Goal: Task Accomplishment & Management: Manage account settings

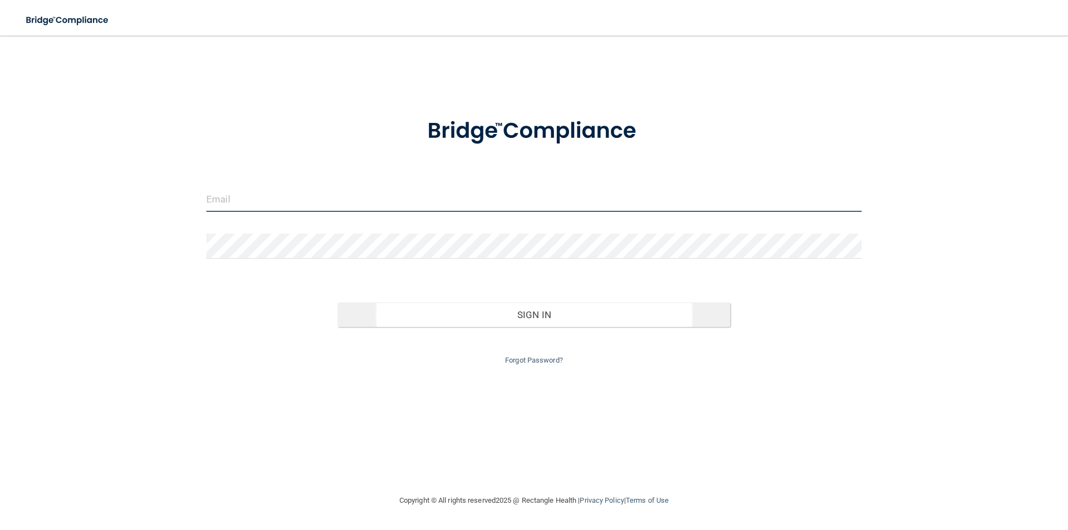
type input "[EMAIL_ADDRESS][PERSON_NAME][DOMAIN_NAME]"
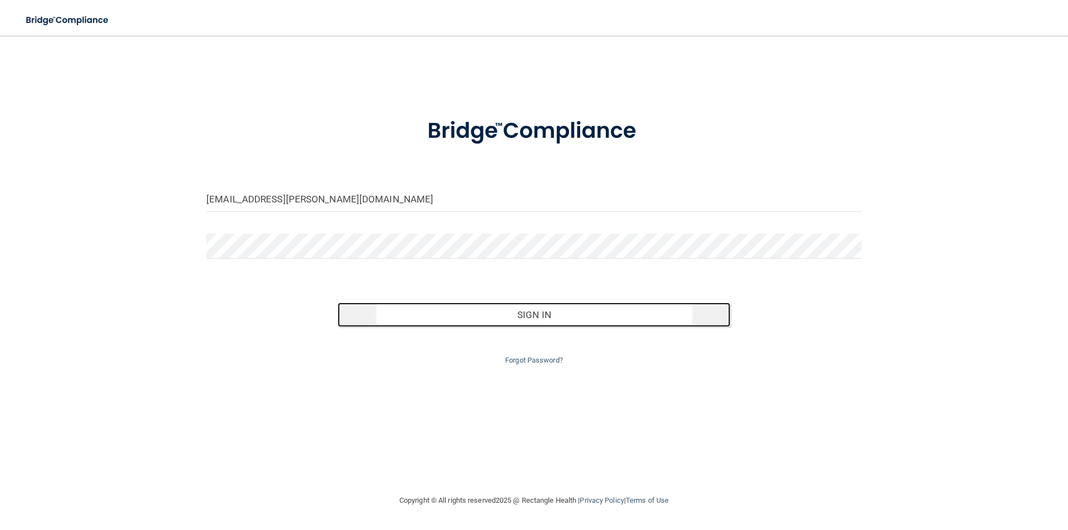
click at [507, 312] on button "Sign In" at bounding box center [534, 315] width 393 height 24
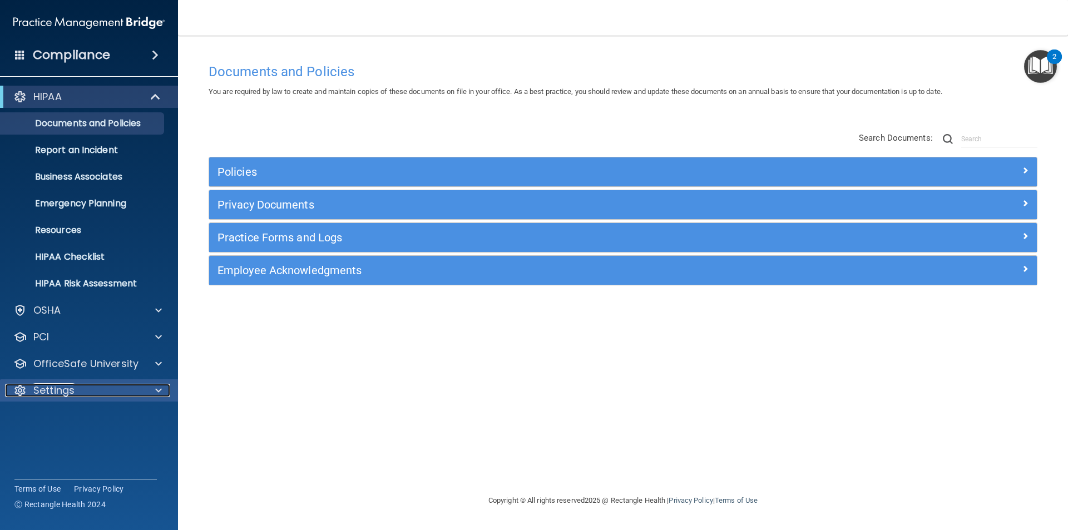
click at [49, 394] on p "Settings" at bounding box center [53, 390] width 41 height 13
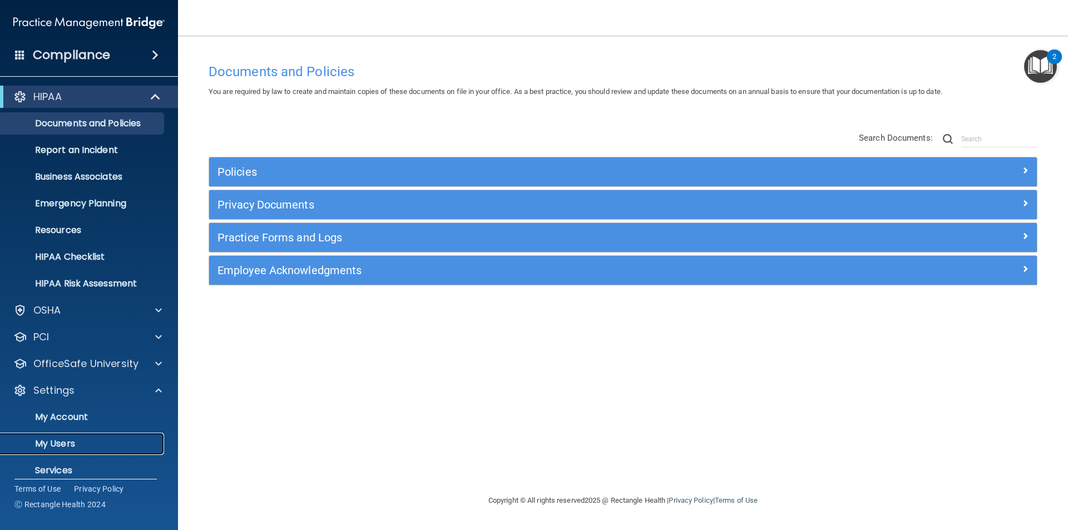
click at [66, 447] on p "My Users" at bounding box center [83, 443] width 152 height 11
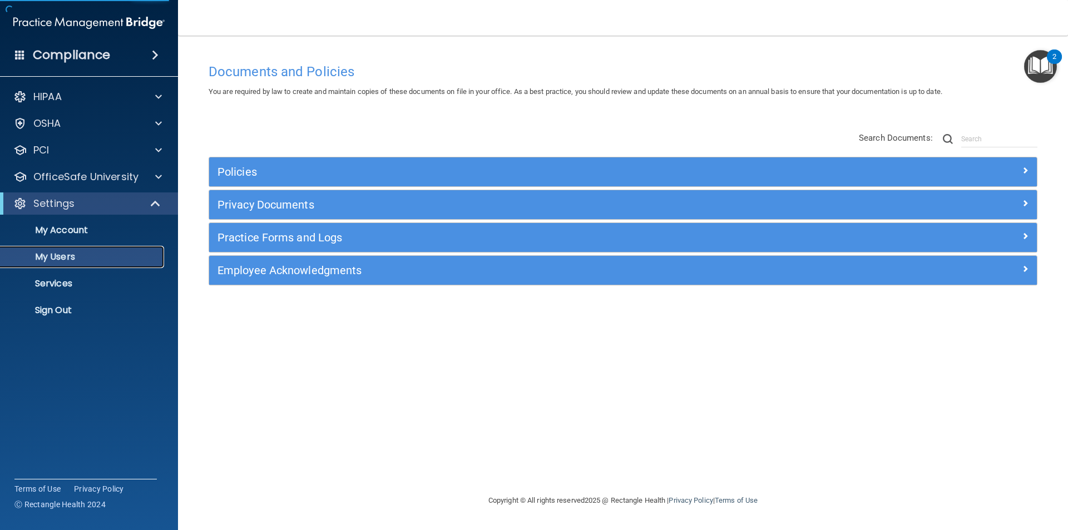
click at [76, 250] on link "My Users" at bounding box center [76, 257] width 175 height 22
select select "20"
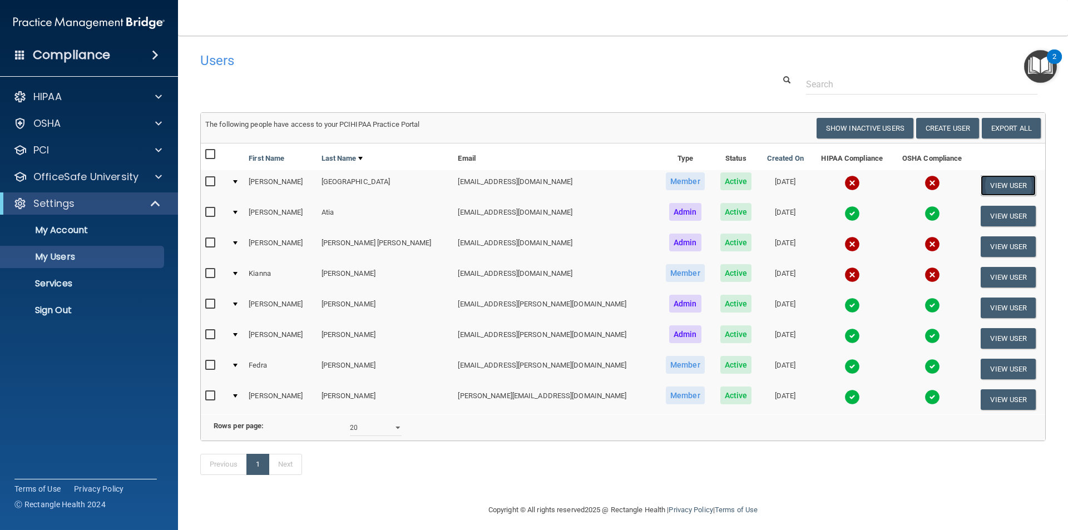
click at [987, 184] on button "View User" at bounding box center [1008, 185] width 55 height 21
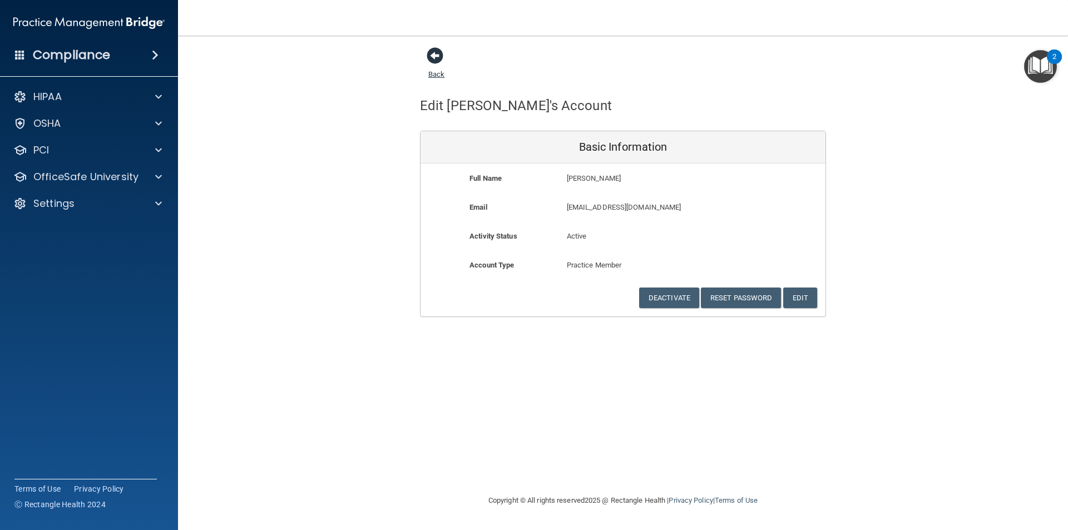
click at [439, 55] on span at bounding box center [435, 55] width 17 height 17
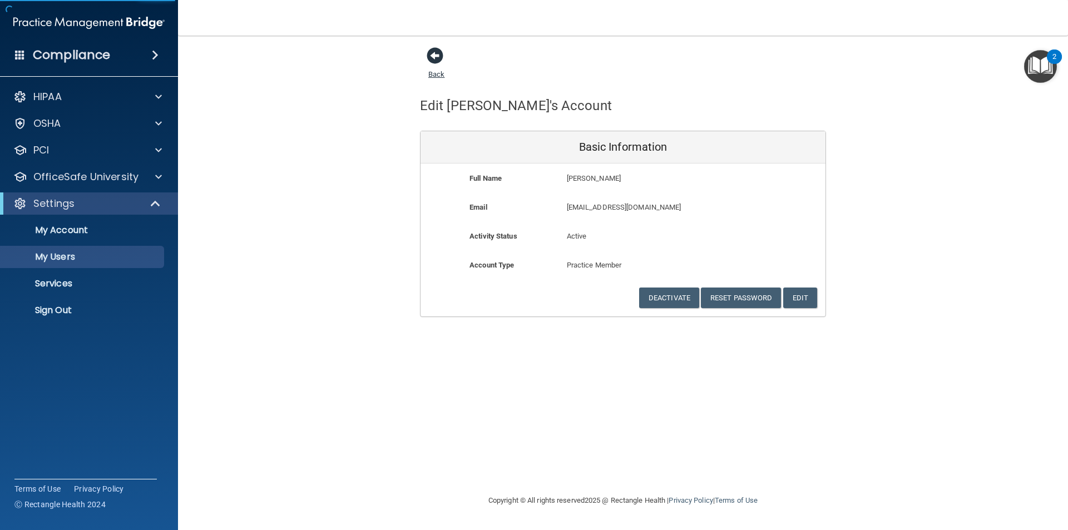
select select "20"
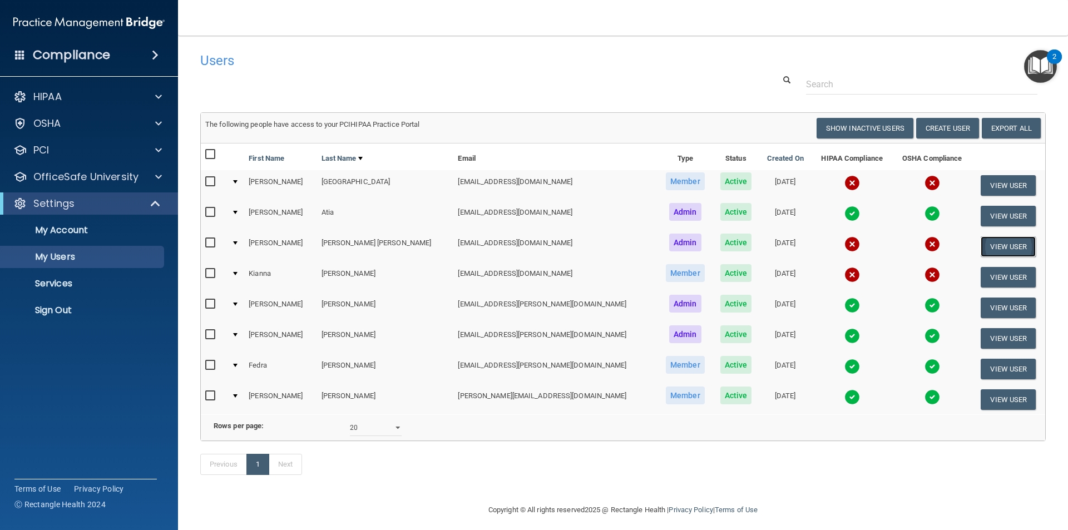
click at [990, 247] on button "View User" at bounding box center [1008, 246] width 55 height 21
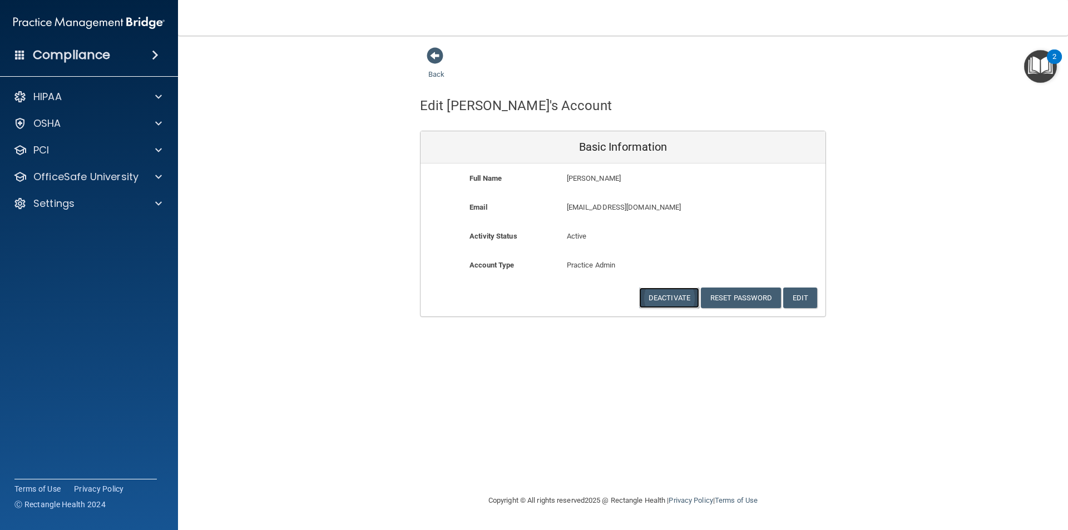
click at [674, 296] on button "Deactivate" at bounding box center [669, 298] width 60 height 21
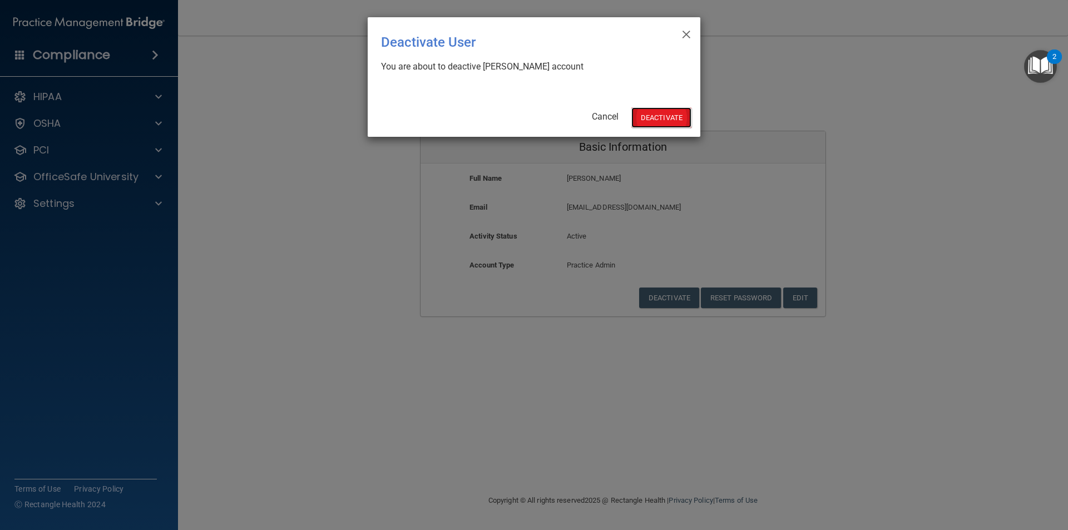
click at [647, 120] on button "Deactivate" at bounding box center [661, 117] width 60 height 21
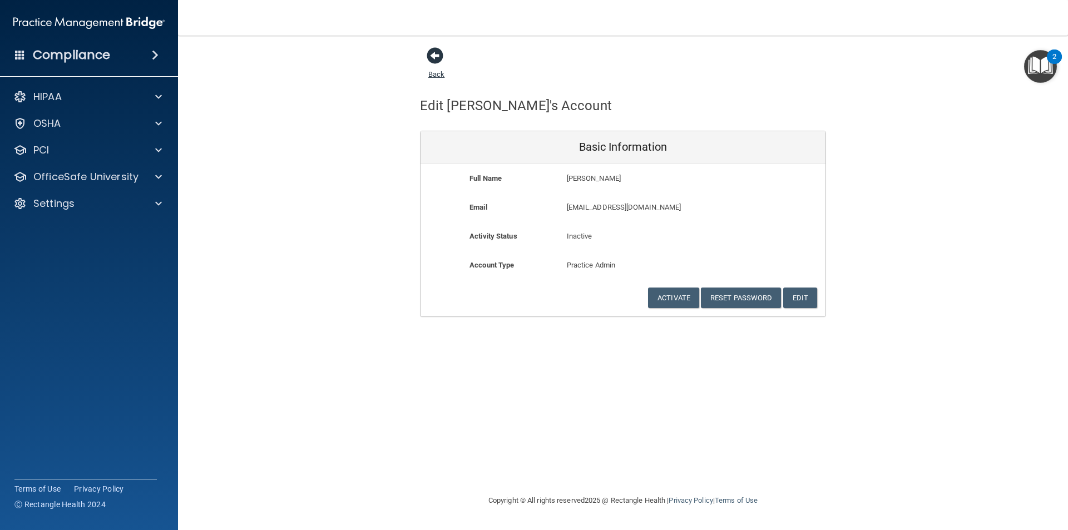
click at [436, 54] on span at bounding box center [435, 55] width 17 height 17
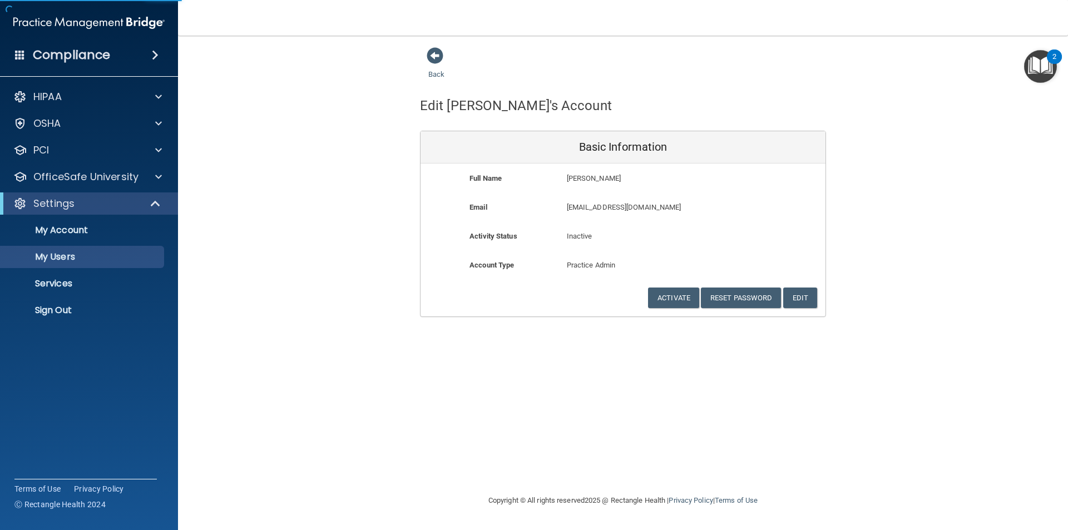
select select "20"
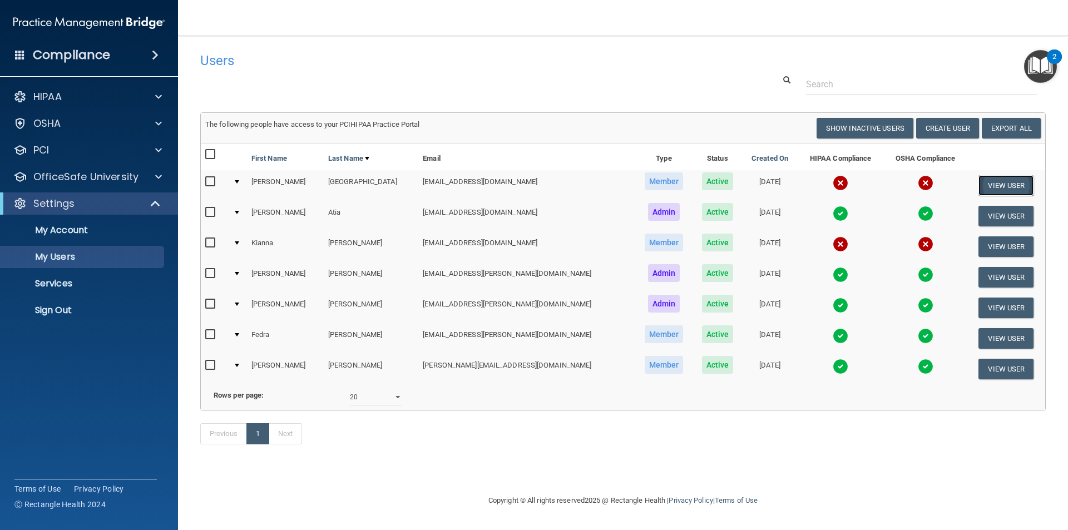
click at [989, 187] on button "View User" at bounding box center [1005, 185] width 55 height 21
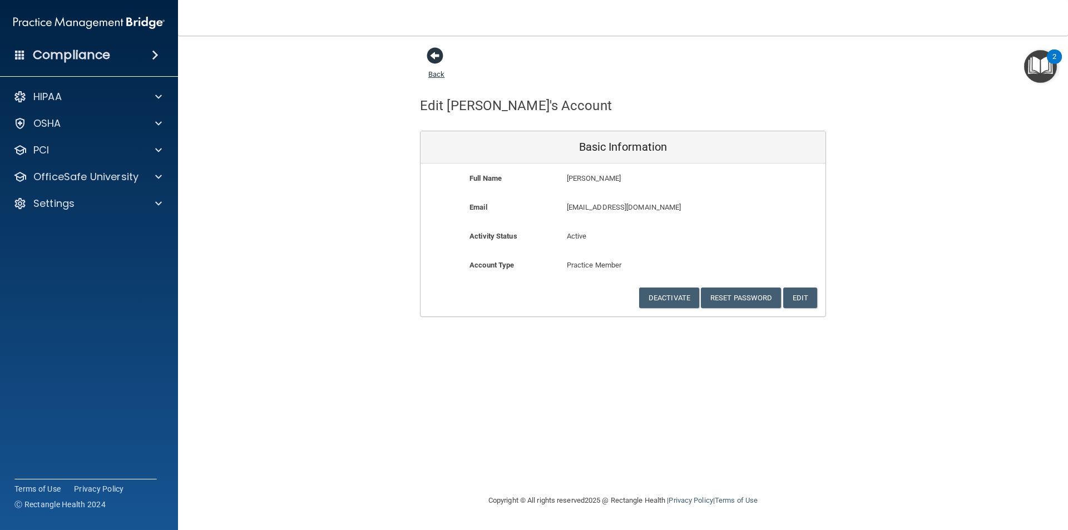
click at [433, 55] on span at bounding box center [435, 55] width 17 height 17
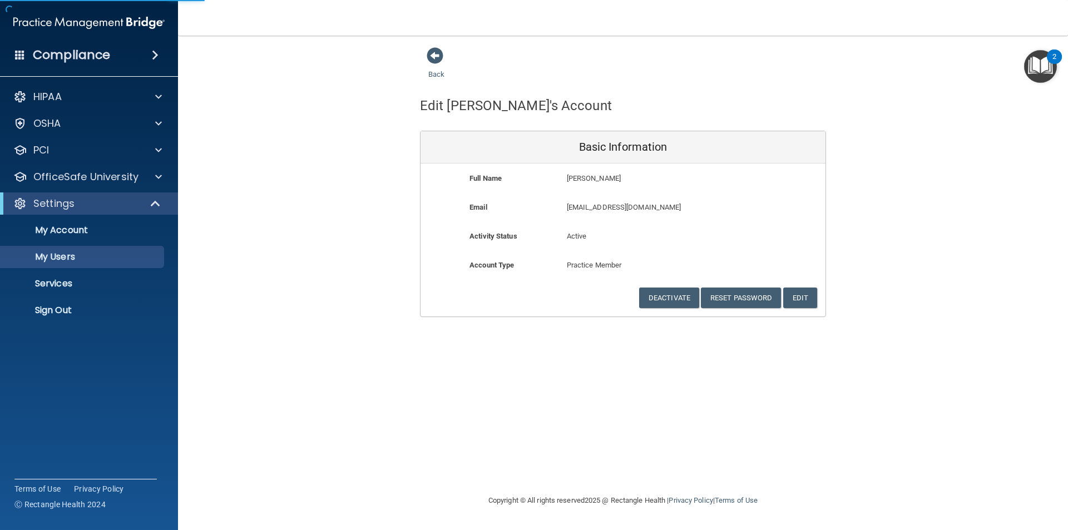
select select "20"
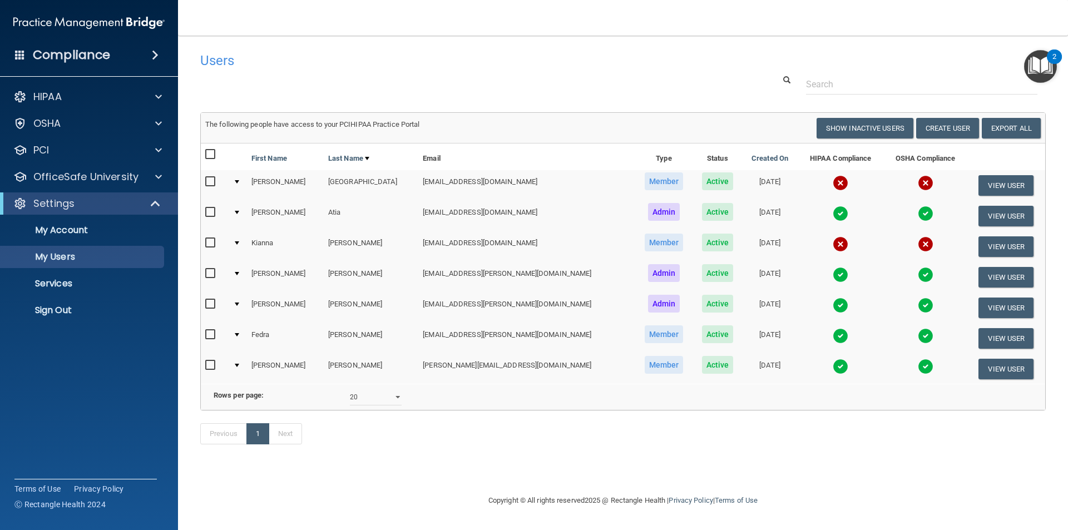
click at [206, 184] on input "checkbox" at bounding box center [211, 181] width 13 height 9
checkbox input "true"
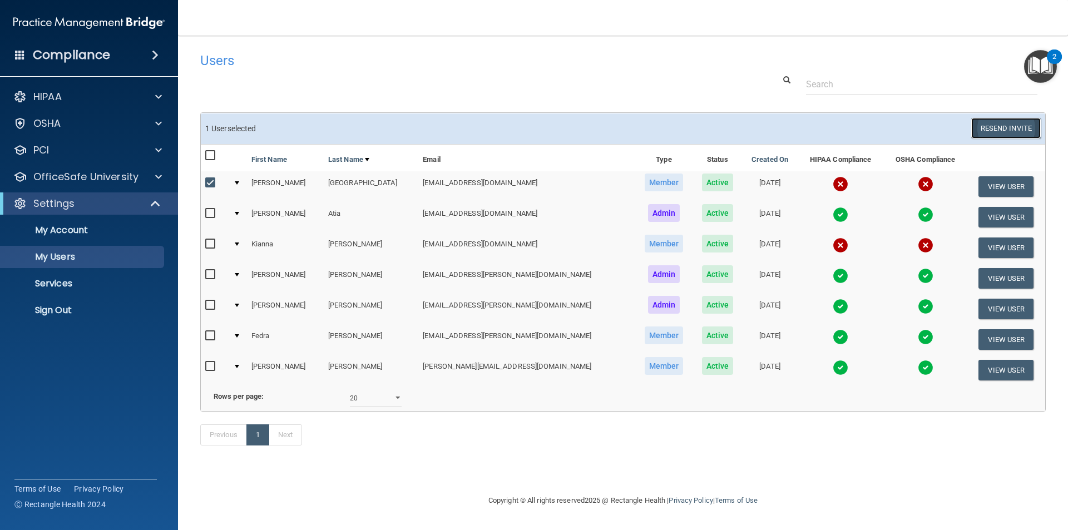
click at [1006, 128] on button "Resend Invite" at bounding box center [1006, 128] width 70 height 21
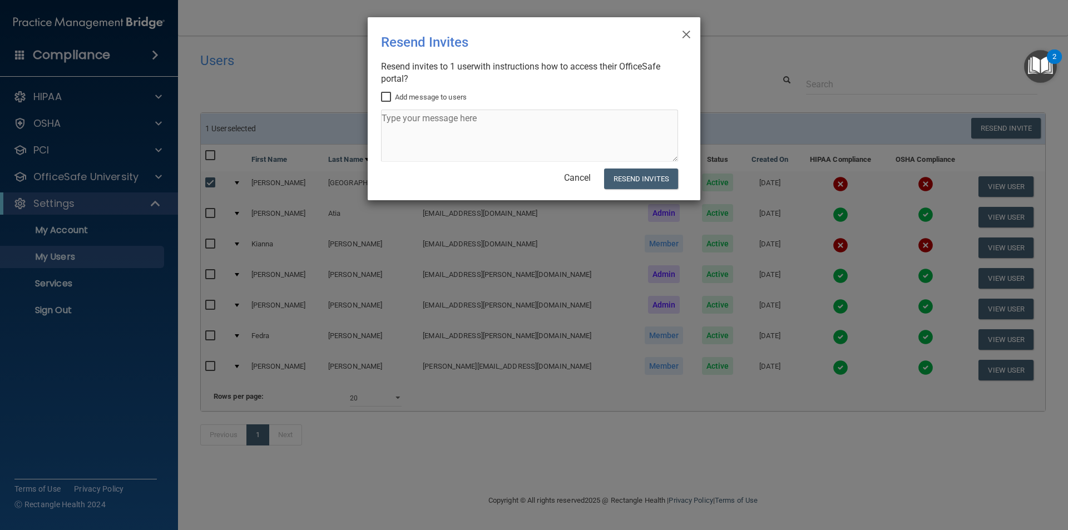
click at [390, 96] on input "Add message to users" at bounding box center [387, 97] width 13 height 9
click at [647, 177] on button "Resend Invites" at bounding box center [641, 179] width 74 height 21
click at [386, 95] on input "Add message to users" at bounding box center [387, 97] width 13 height 9
checkbox input "true"
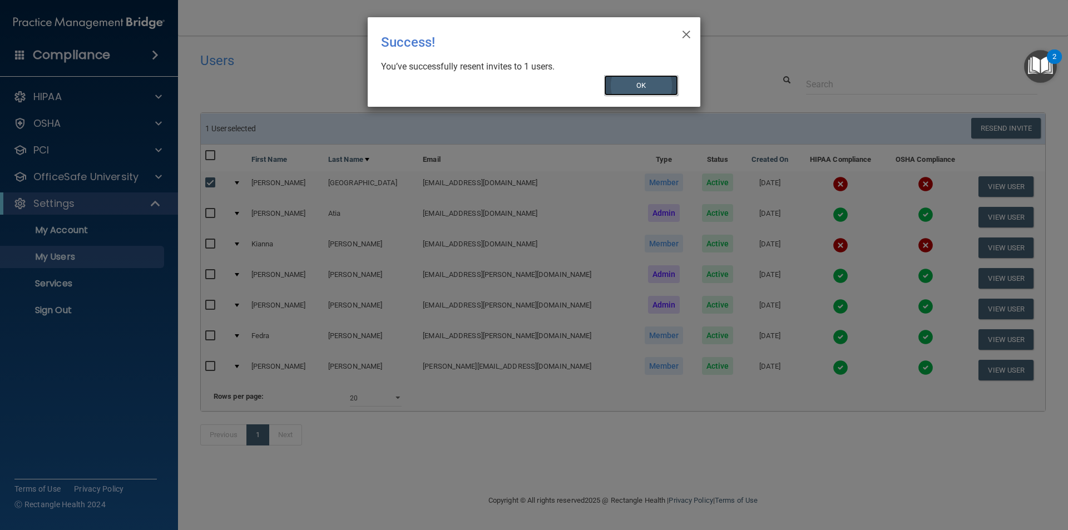
click at [623, 83] on button "OK" at bounding box center [641, 85] width 75 height 21
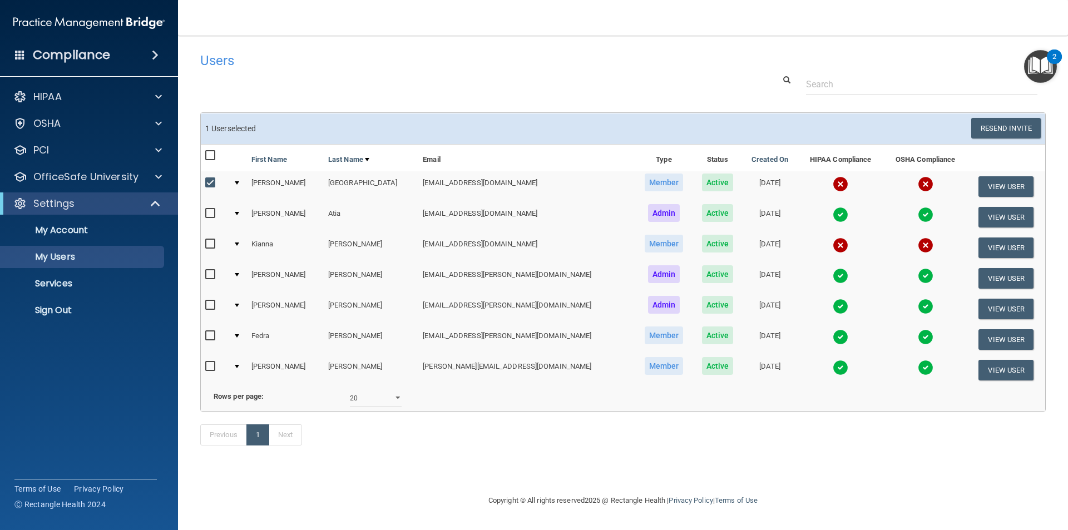
click at [207, 186] on input "checkbox" at bounding box center [211, 183] width 13 height 9
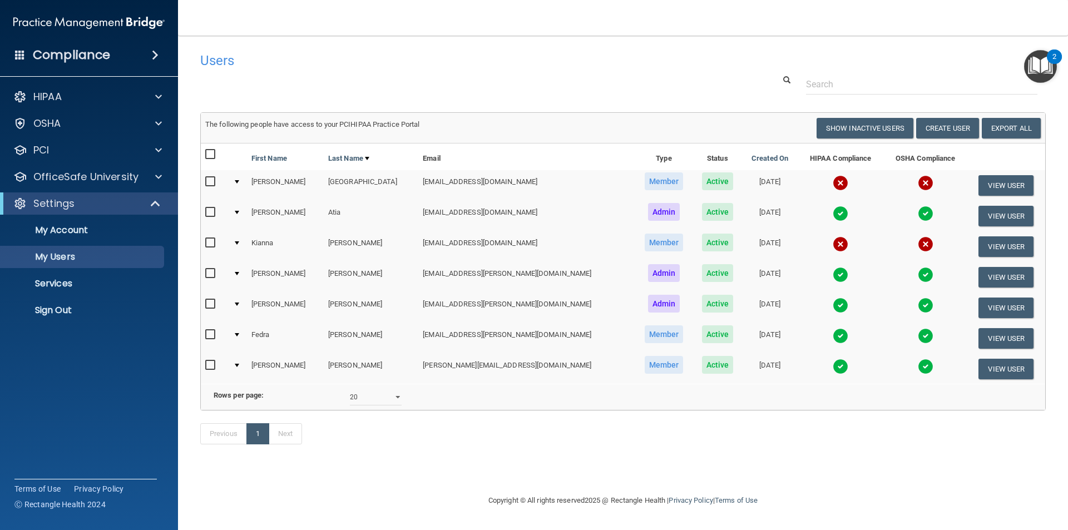
click at [210, 180] on input "checkbox" at bounding box center [211, 181] width 13 height 9
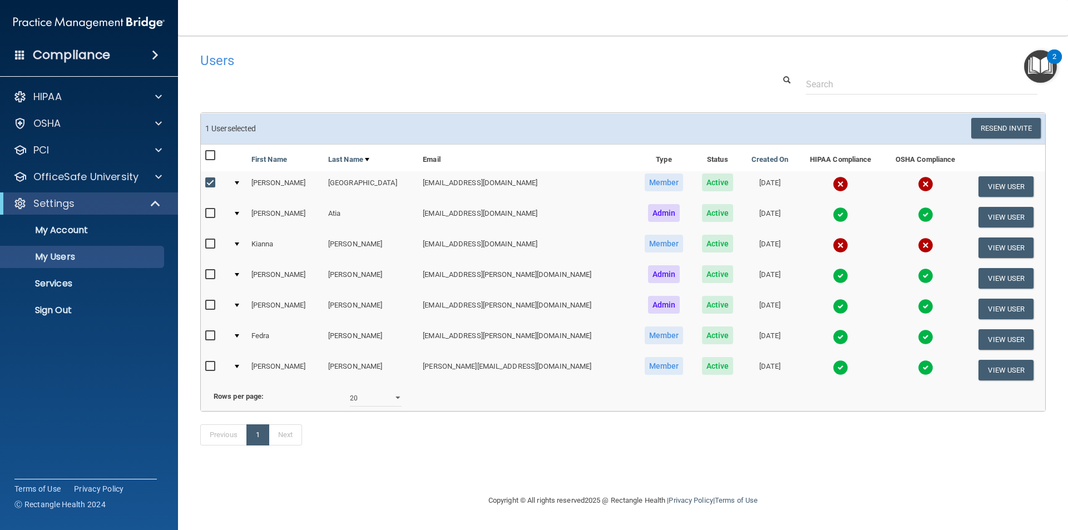
click at [210, 180] on input "checkbox" at bounding box center [211, 183] width 13 height 9
checkbox input "false"
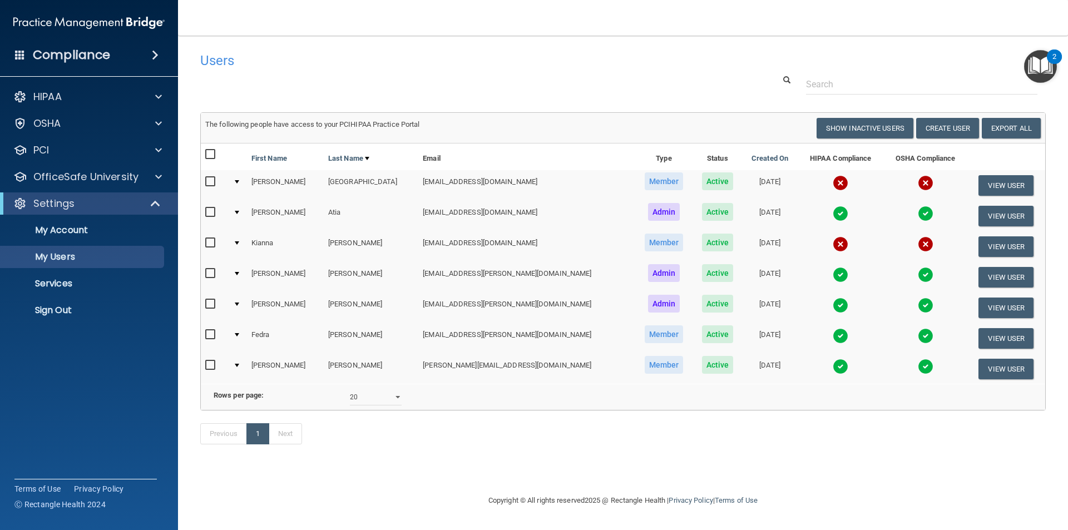
click at [210, 212] on input "checkbox" at bounding box center [211, 212] width 13 height 9
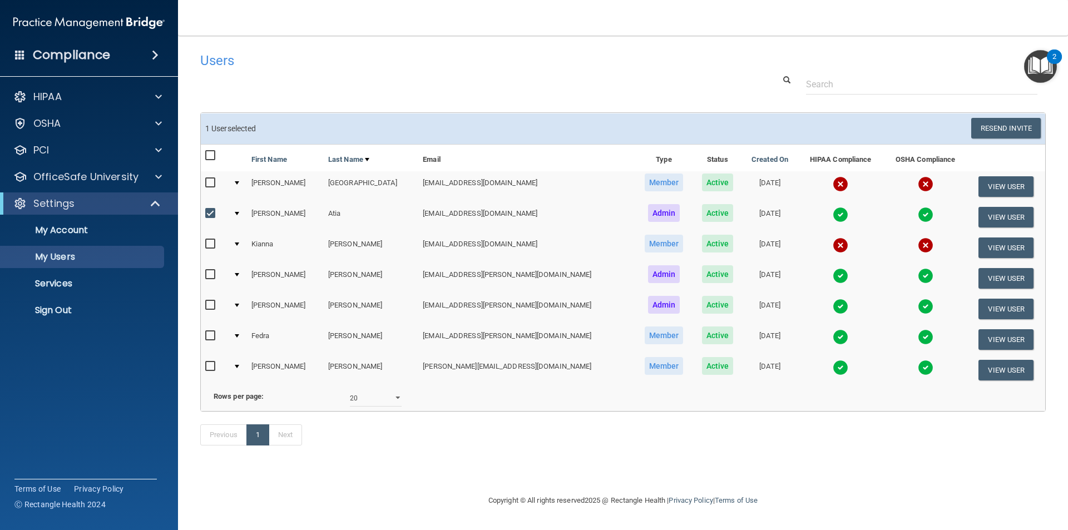
click at [210, 212] on input "checkbox" at bounding box center [211, 213] width 13 height 9
checkbox input "false"
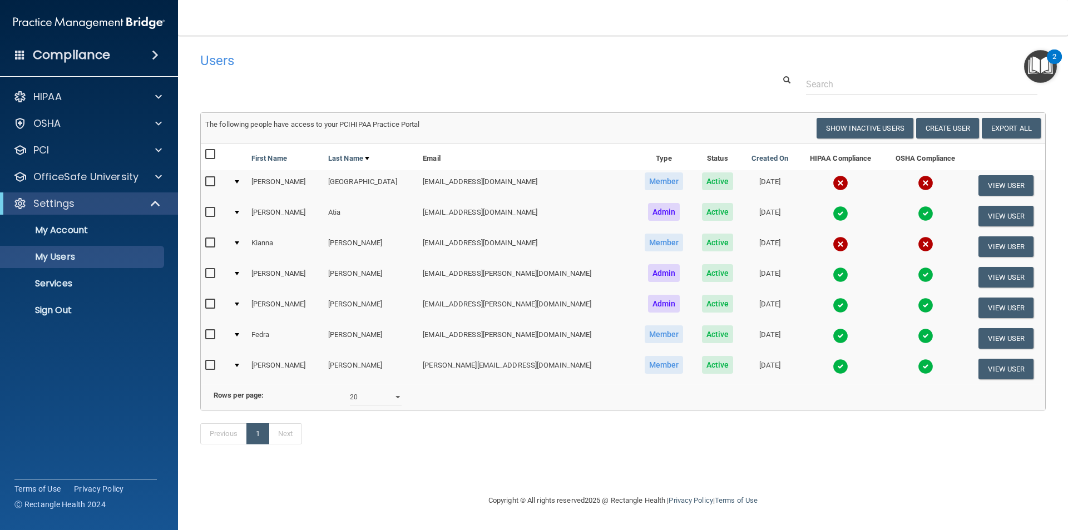
click at [210, 181] on input "checkbox" at bounding box center [211, 181] width 13 height 9
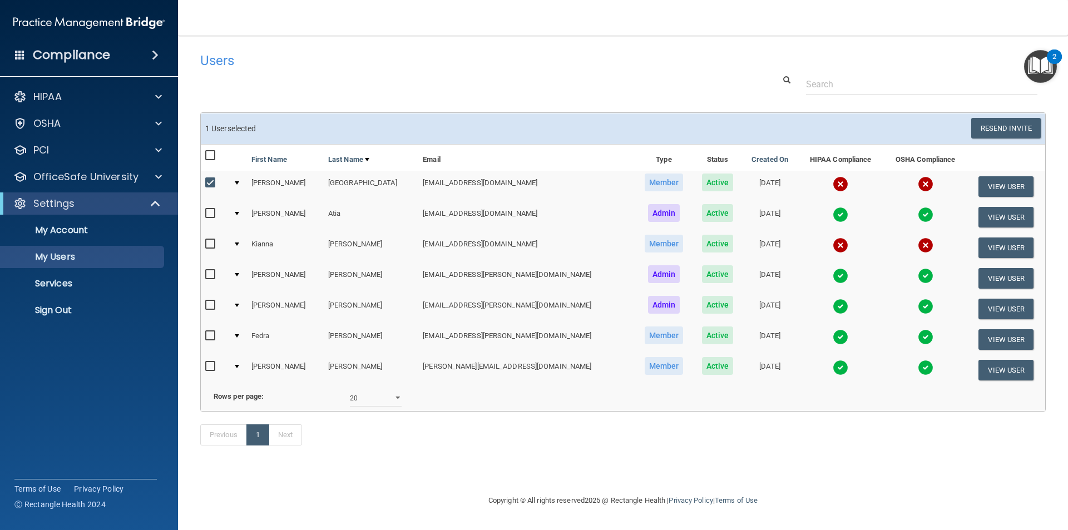
click at [210, 183] on input "checkbox" at bounding box center [211, 183] width 13 height 9
checkbox input "false"
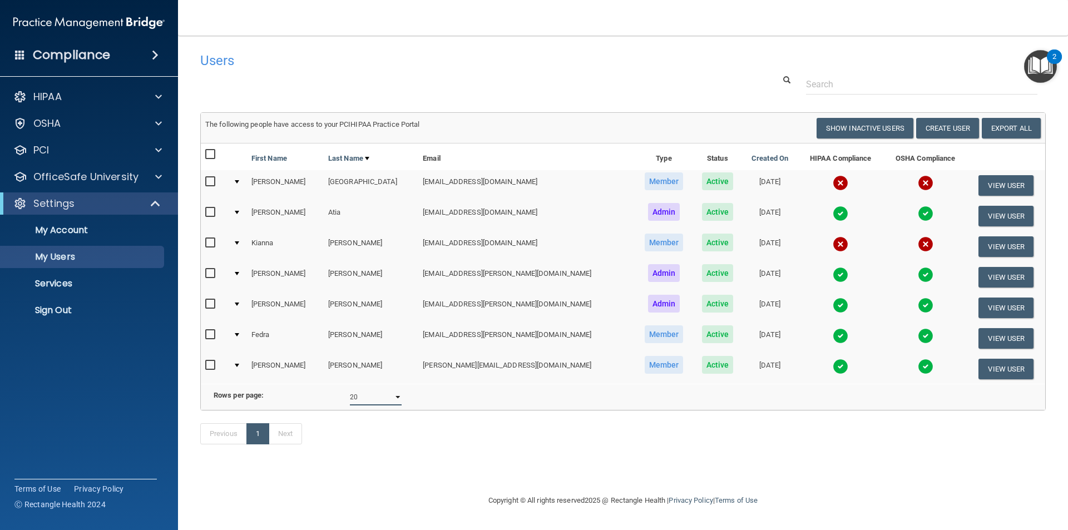
click at [398, 405] on select "10 20 30 40 all" at bounding box center [376, 397] width 52 height 17
click at [397, 405] on select "10 20 30 40 all" at bounding box center [376, 397] width 52 height 17
click at [206, 245] on input "checkbox" at bounding box center [211, 243] width 13 height 9
checkbox input "true"
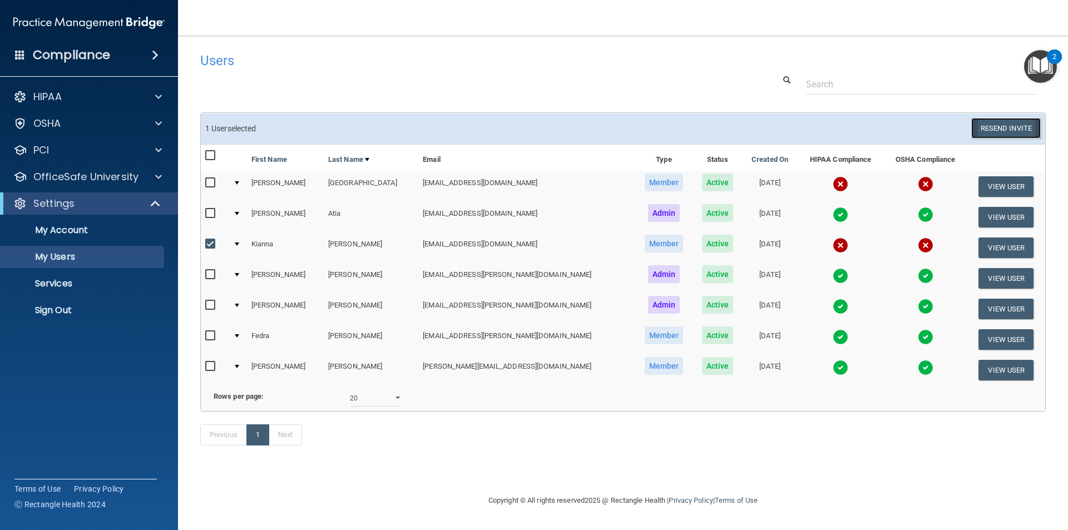
click at [1009, 128] on button "Resend Invite" at bounding box center [1006, 128] width 70 height 21
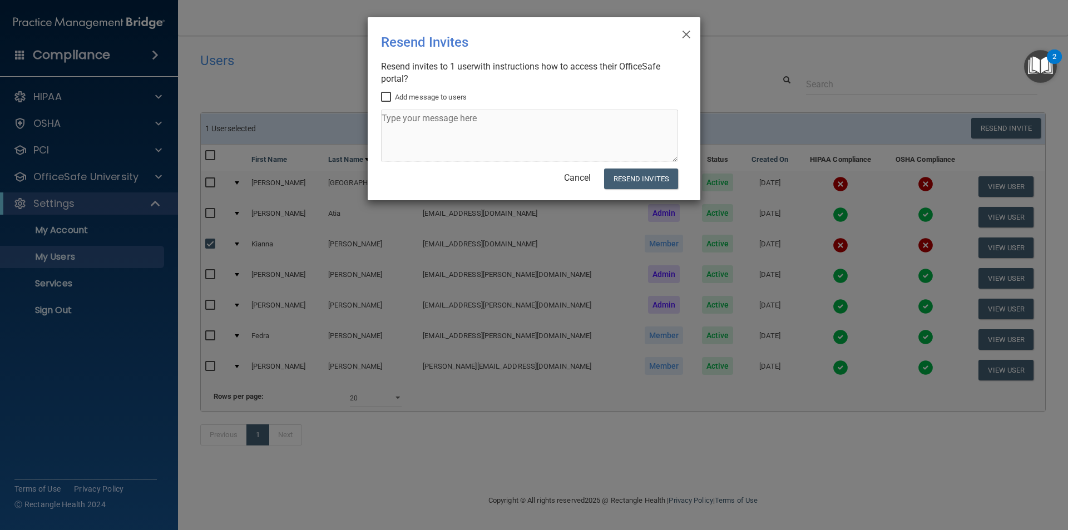
click at [387, 93] on input "Add message to users" at bounding box center [387, 97] width 13 height 9
checkbox input "true"
click at [647, 182] on button "Resend Invites" at bounding box center [641, 179] width 74 height 21
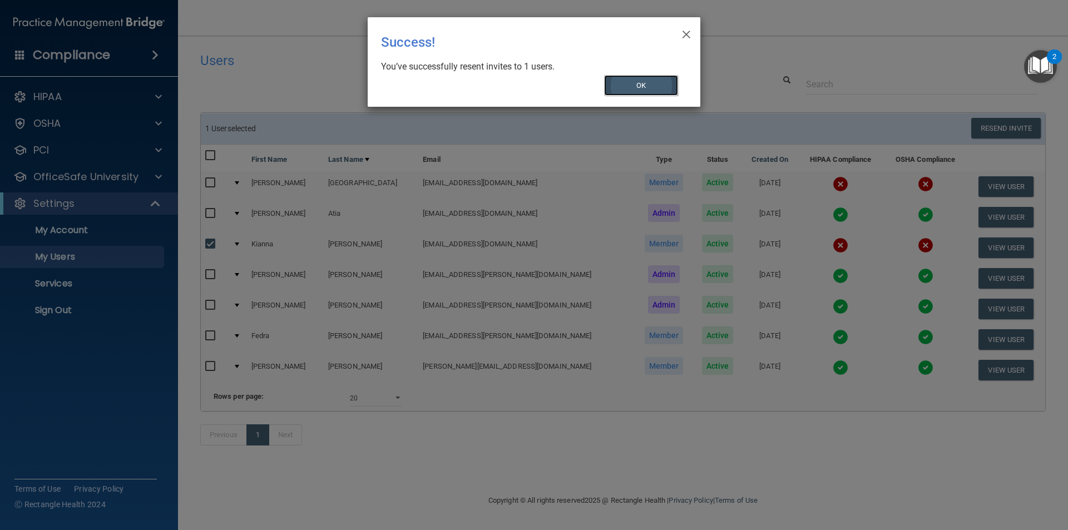
click at [621, 90] on button "OK" at bounding box center [641, 85] width 75 height 21
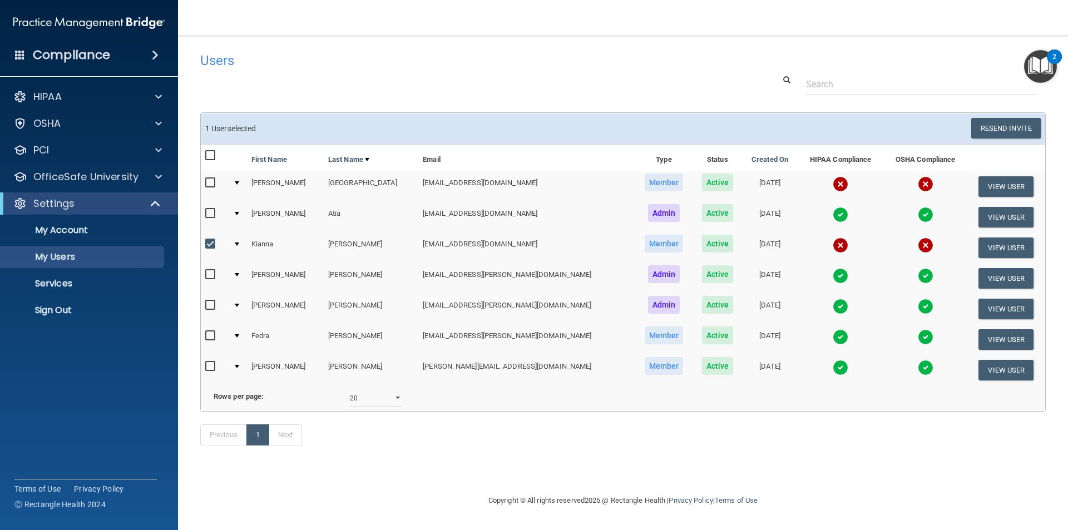
click at [289, 75] on div at bounding box center [623, 84] width 862 height 21
